Goal: Understand site structure: Understand site structure

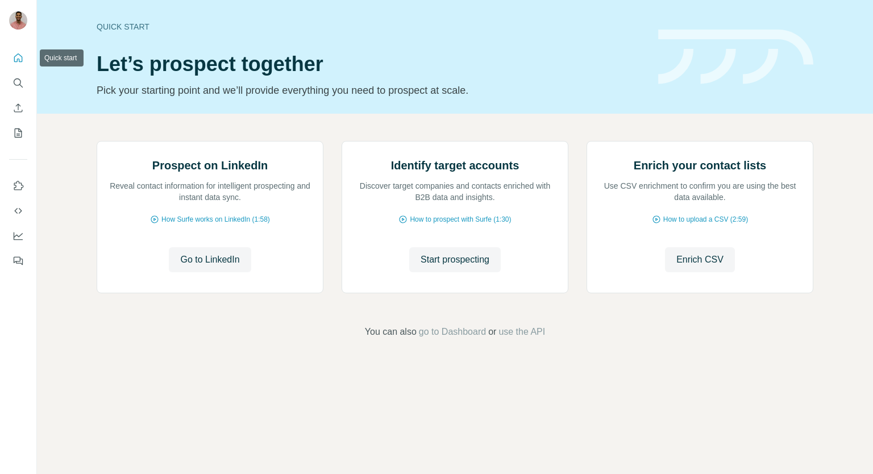
click at [20, 60] on icon "Quick start" at bounding box center [18, 57] width 11 height 11
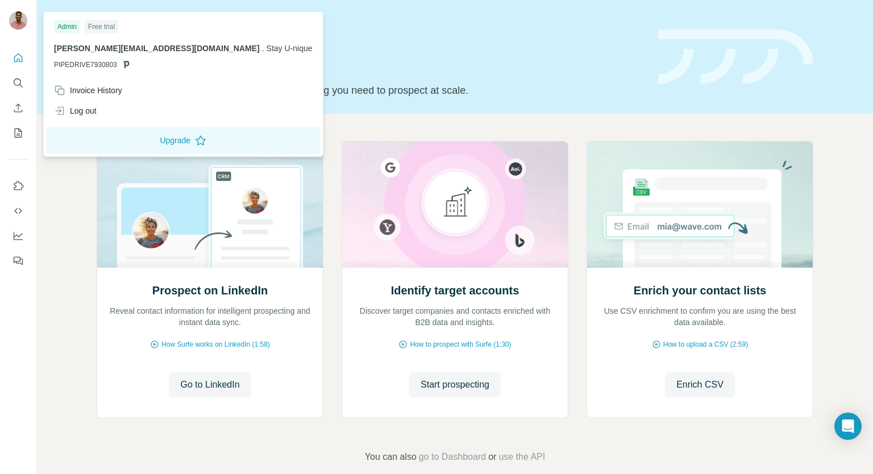
click at [18, 21] on img at bounding box center [18, 20] width 18 height 18
click at [18, 59] on icon "Quick start" at bounding box center [18, 57] width 9 height 9
